Goal: Task Accomplishment & Management: Use online tool/utility

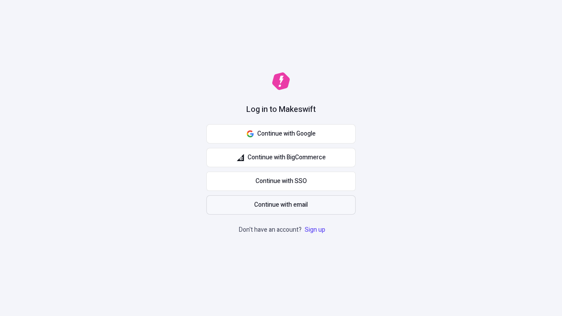
click at [281, 205] on span "Continue with email" at bounding box center [281, 205] width 54 height 10
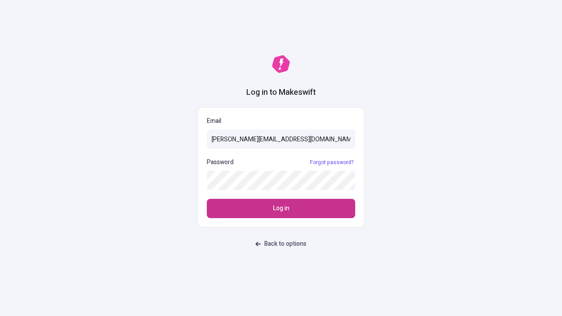
click at [281, 209] on span "Log in" at bounding box center [281, 209] width 16 height 10
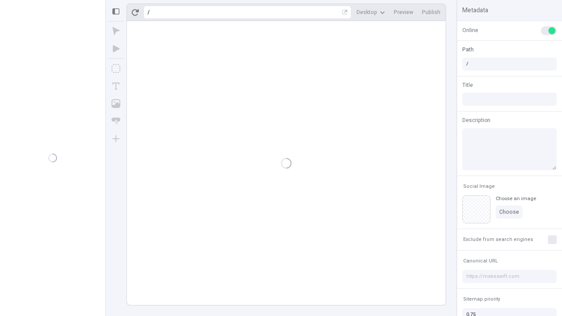
type input "/deep-link-combibo"
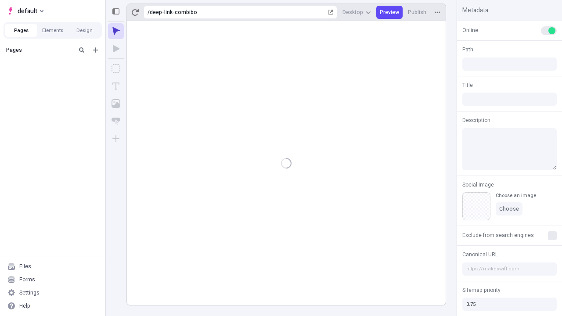
type input "/deep-link-combibo"
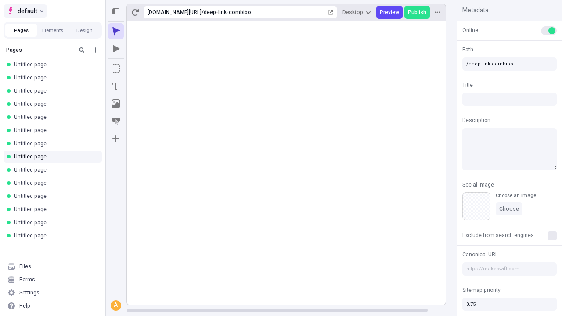
click at [25, 11] on span "default" at bounding box center [28, 11] width 20 height 11
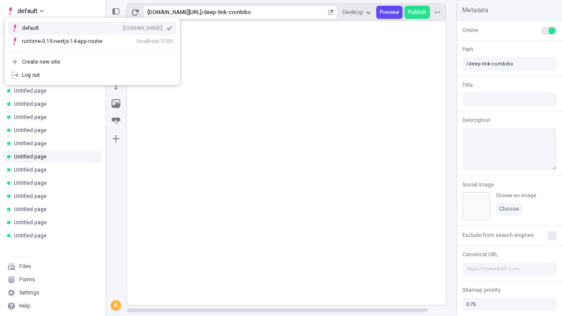
click at [123, 26] on div "qee9k4dy7d.staging.makeswift.site" at bounding box center [143, 28] width 40 height 7
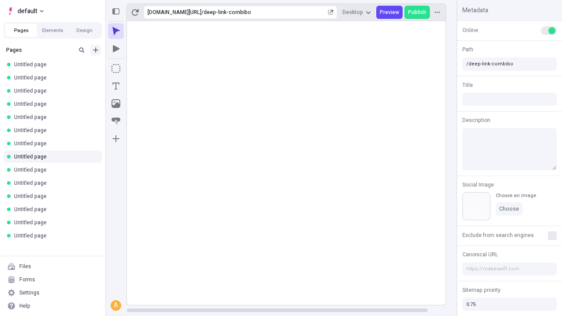
click at [96, 50] on icon "Add new" at bounding box center [95, 49] width 5 height 5
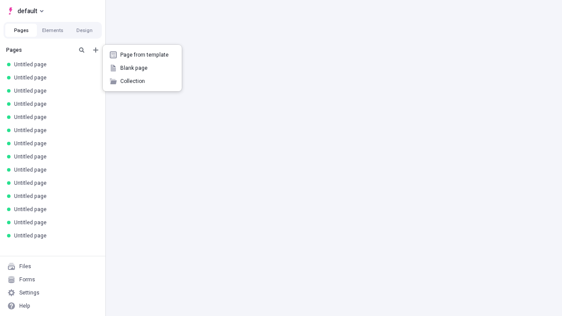
click at [142, 68] on span "Blank page" at bounding box center [147, 68] width 54 height 7
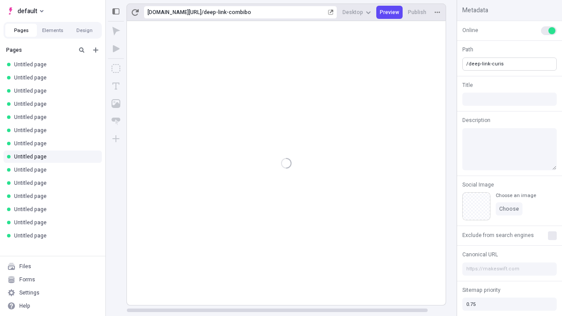
type input "/deep-link-curis"
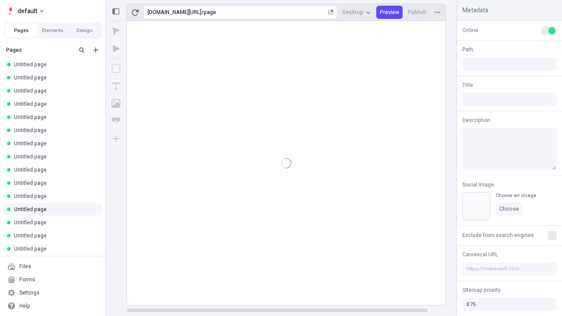
type input "/page"
